Goal: Information Seeking & Learning: Learn about a topic

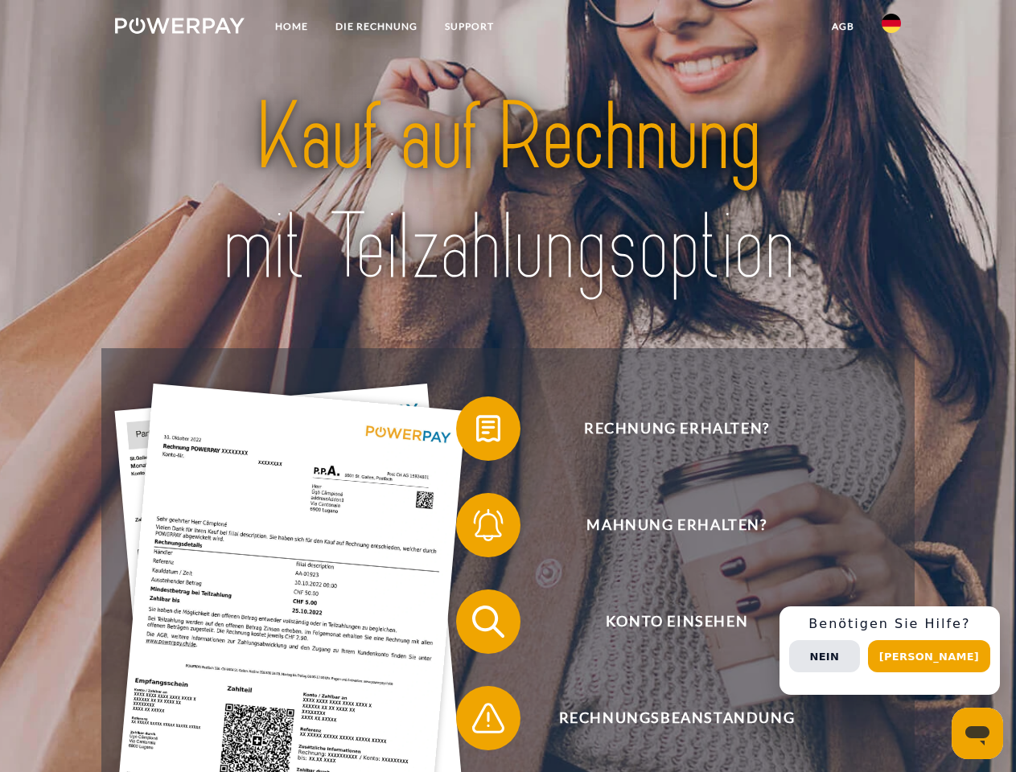
click at [179, 28] on img at bounding box center [179, 26] width 129 height 16
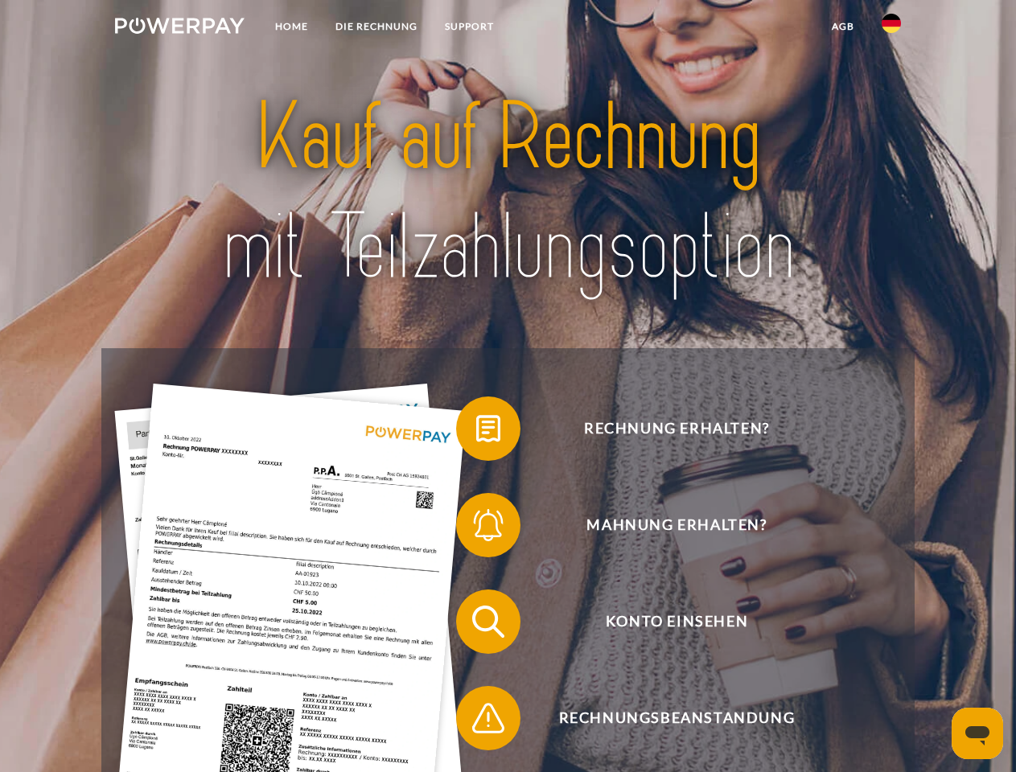
click at [891, 28] on img at bounding box center [890, 23] width 19 height 19
click at [842, 27] on link "agb" at bounding box center [843, 26] width 50 height 29
click at [476, 432] on span at bounding box center [464, 428] width 80 height 80
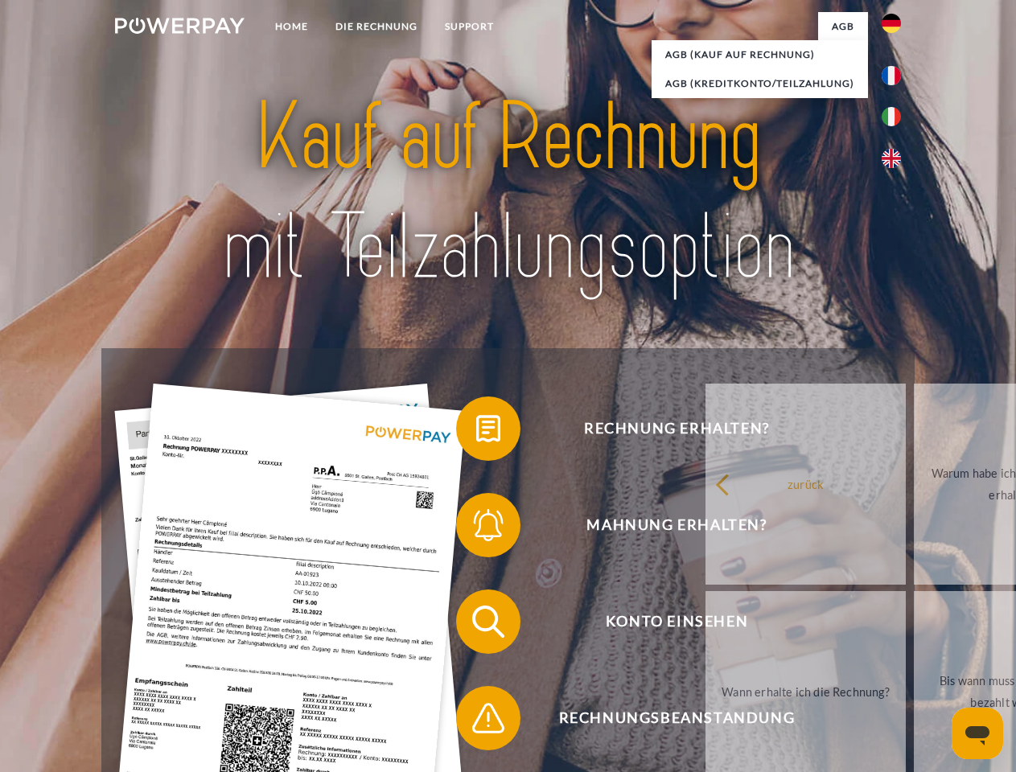
click at [476, 528] on span at bounding box center [464, 525] width 80 height 80
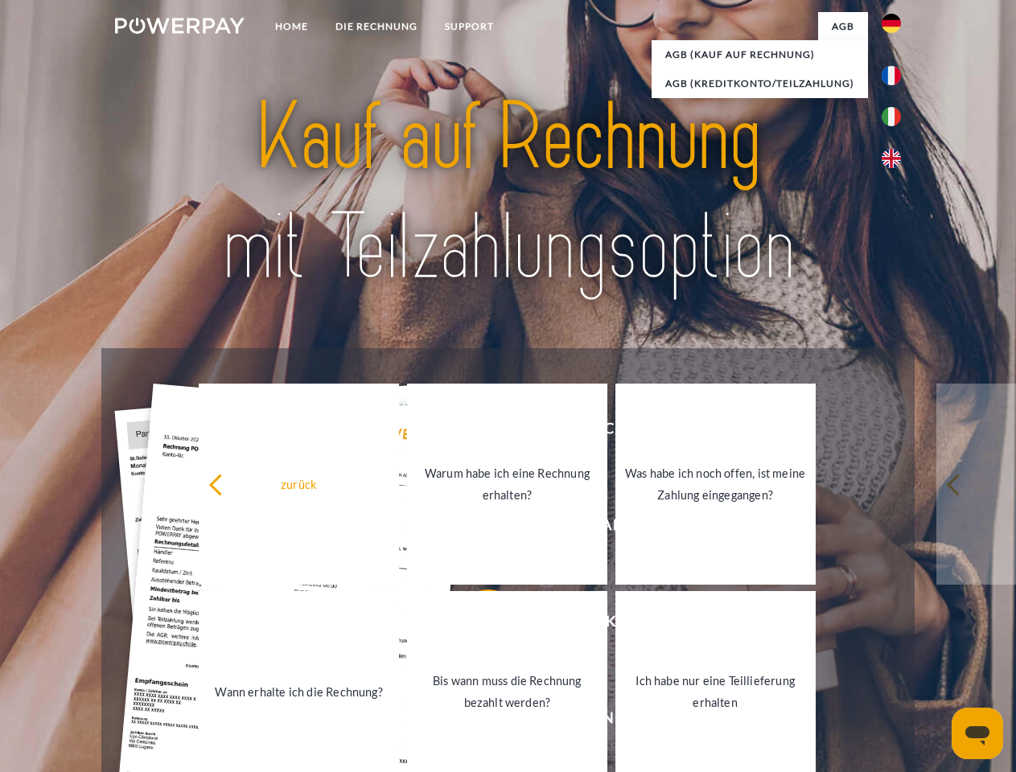
click at [476, 625] on link "Bis wann muss die Rechnung bezahlt werden?" at bounding box center [507, 691] width 200 height 201
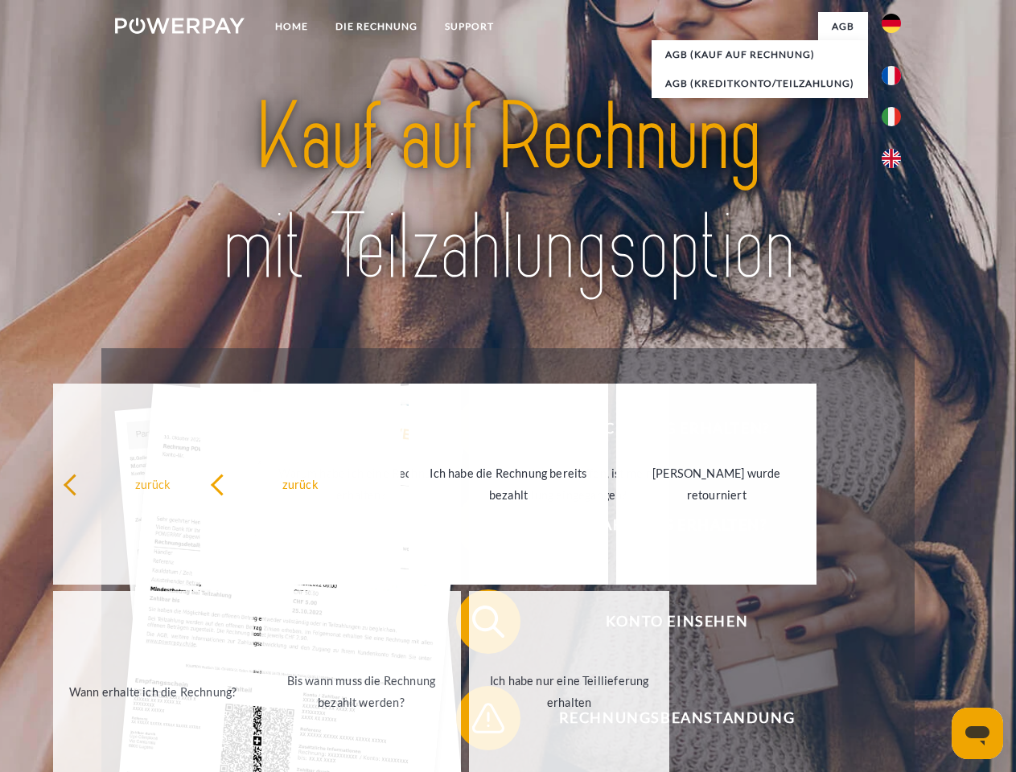
click at [476, 721] on link "Ich habe nur eine Teillieferung erhalten" at bounding box center [569, 691] width 200 height 201
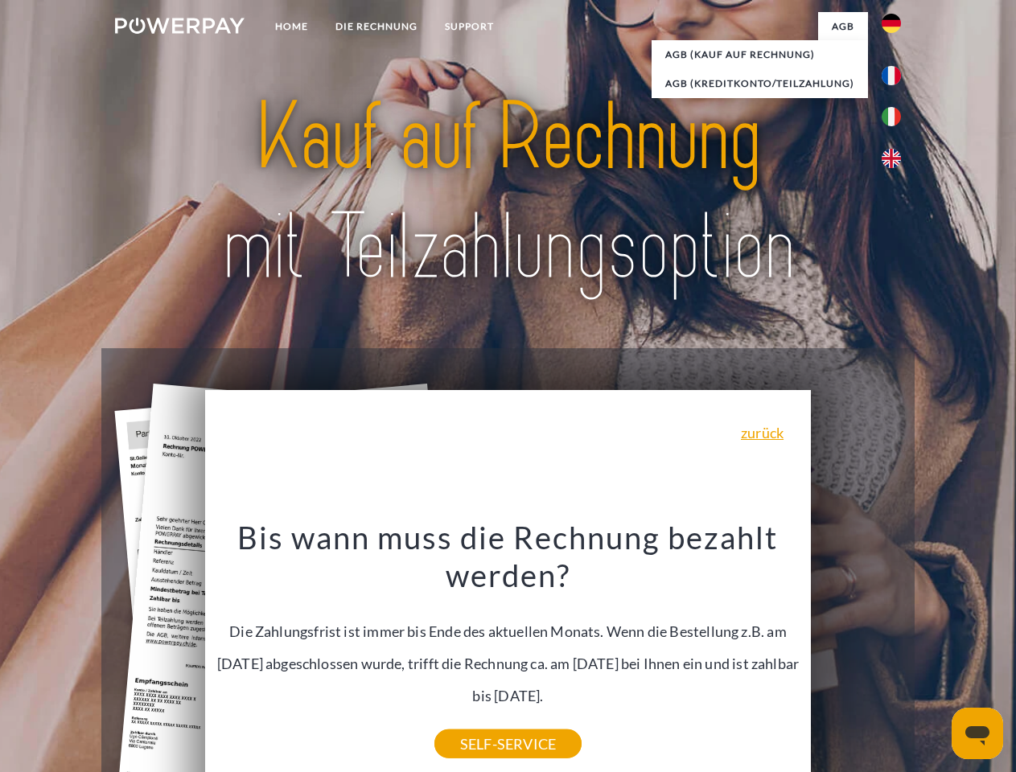
click at [856, 654] on span "Konto einsehen" at bounding box center [676, 621] width 394 height 64
click at [934, 656] on header "Home DIE RECHNUNG SUPPORT" at bounding box center [508, 555] width 1016 height 1110
